Goal: Find specific page/section: Find specific page/section

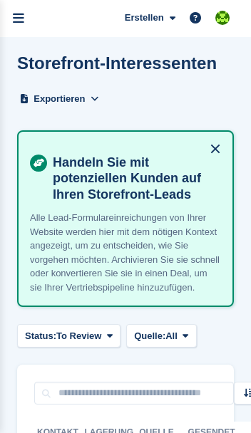
click at [32, 10] on link "menu" at bounding box center [18, 18] width 37 height 37
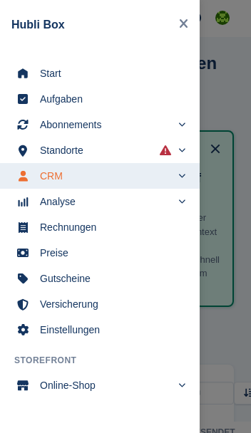
click at [108, 73] on span "Start" at bounding box center [109, 73] width 138 height 20
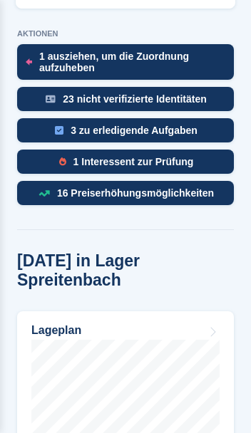
scroll to position [700, 0]
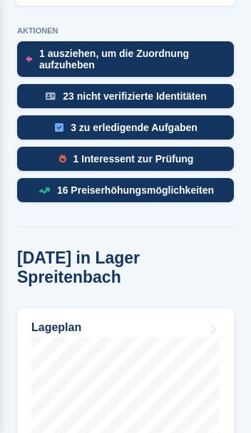
click at [199, 147] on div "1 Interessent zur Prüfung" at bounding box center [125, 159] width 217 height 24
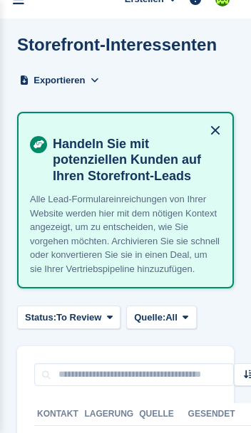
click at [170, 92] on div "Storefront-Interessenten Exportieren Exportieren Interessenten Exportieren Sie …" at bounding box center [125, 72] width 217 height 74
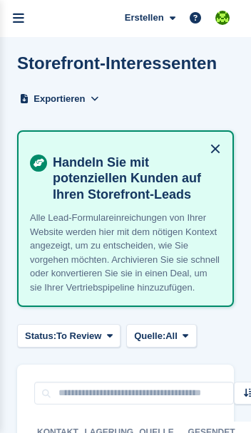
click at [28, 22] on link "menu" at bounding box center [18, 18] width 37 height 37
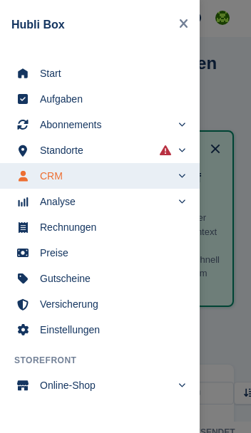
click at [119, 73] on span "Start" at bounding box center [109, 73] width 138 height 20
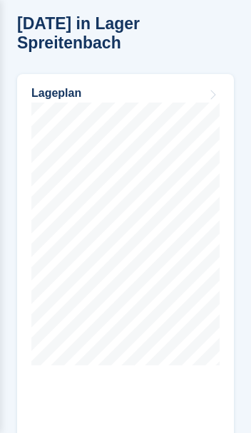
scroll to position [933, 0]
